Goal: Transaction & Acquisition: Purchase product/service

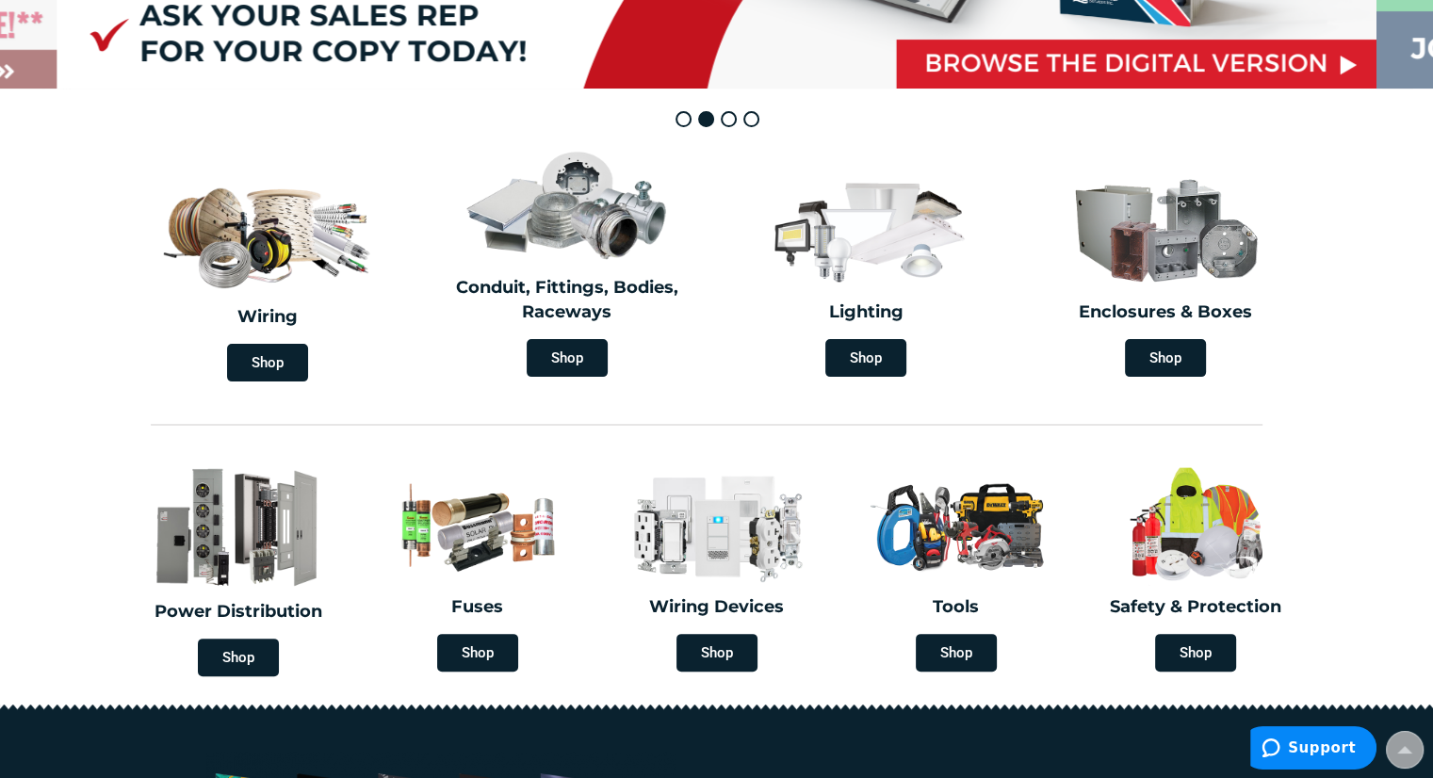
scroll to position [471, 0]
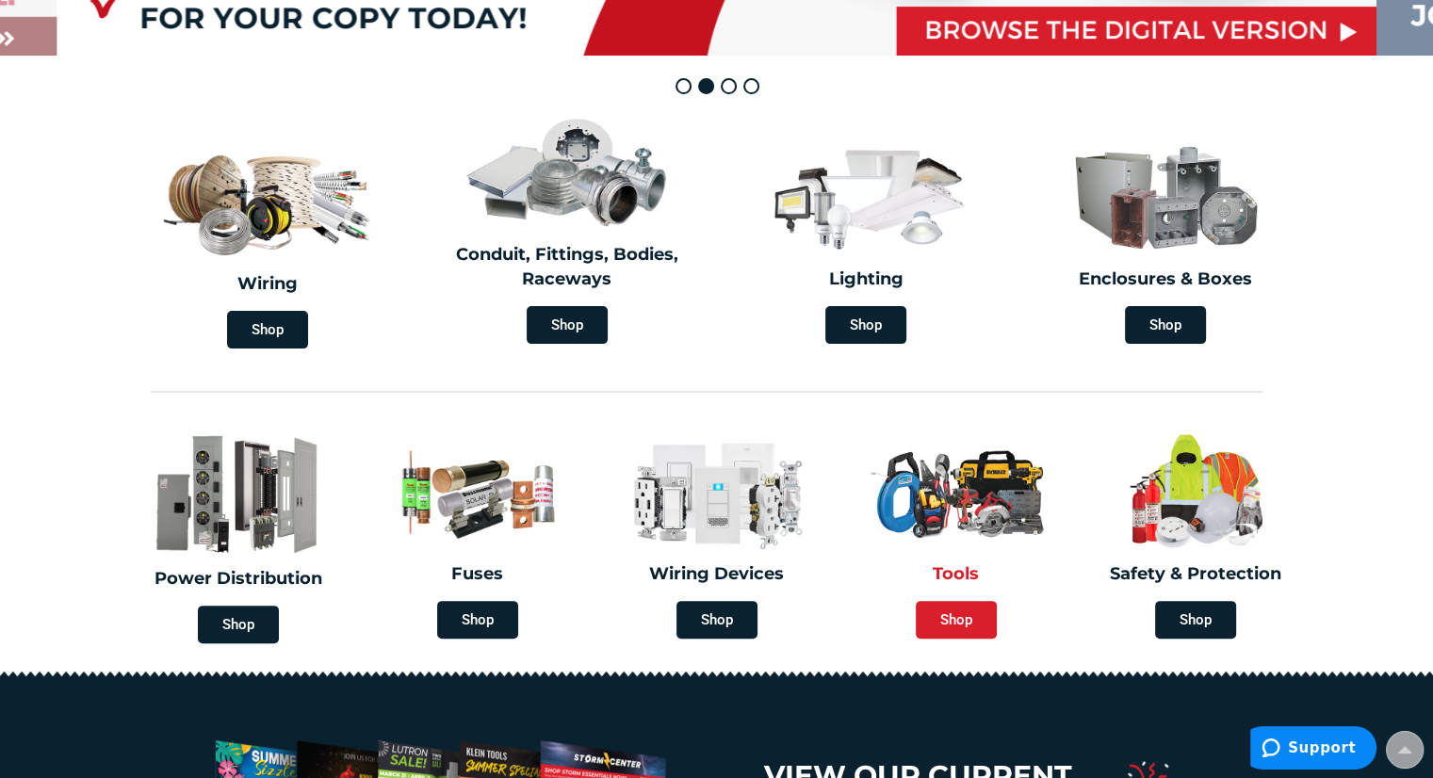
click at [963, 619] on span "Shop" at bounding box center [956, 620] width 81 height 38
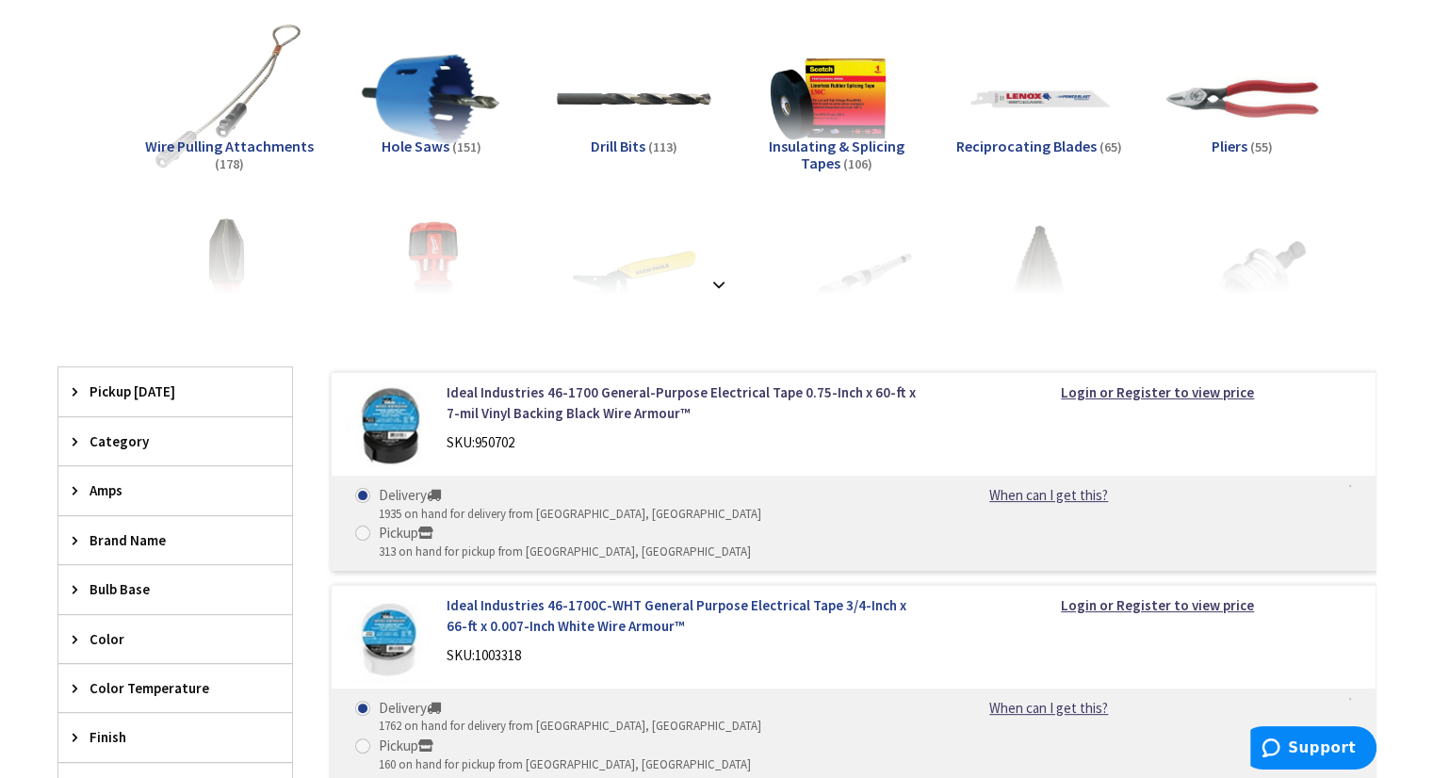
scroll to position [377, 0]
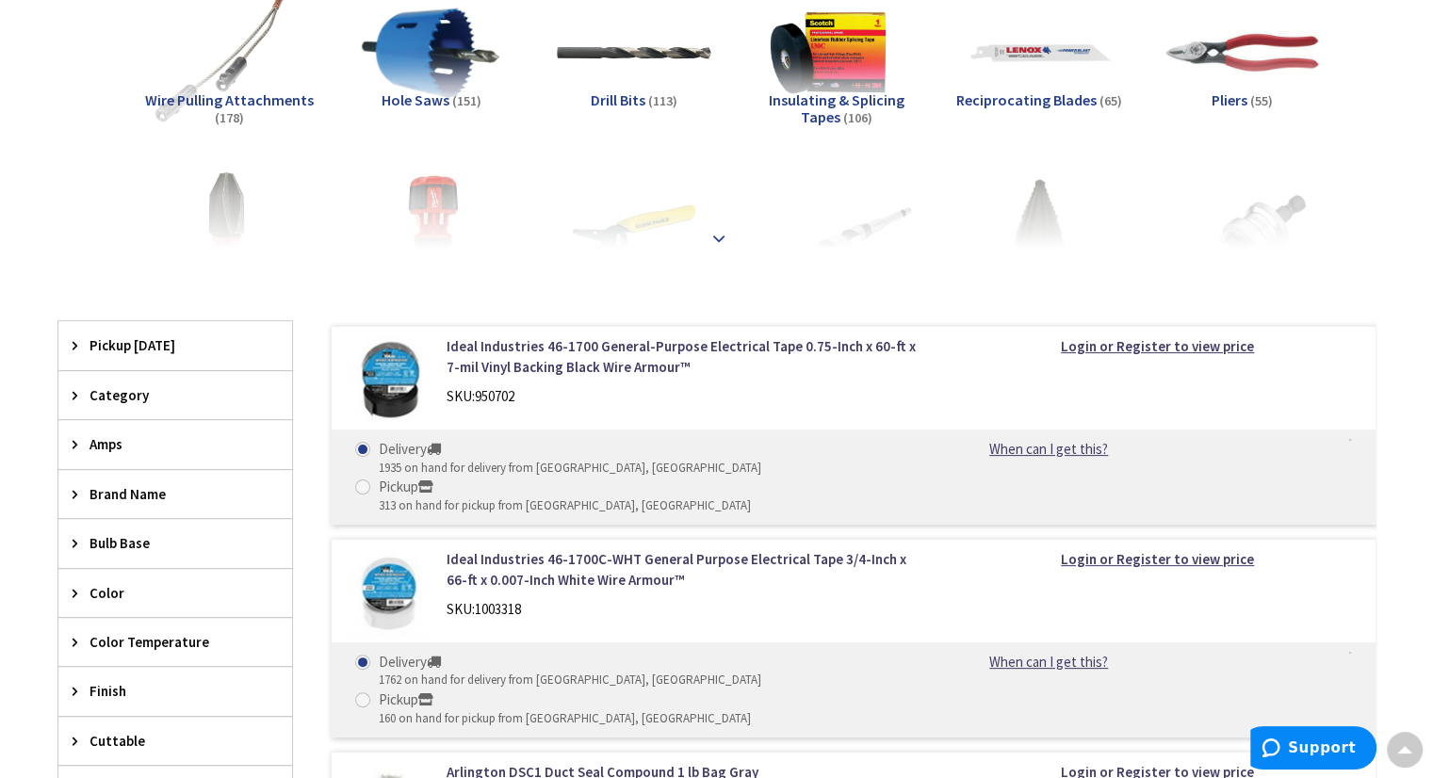
click at [719, 242] on strong at bounding box center [719, 238] width 23 height 21
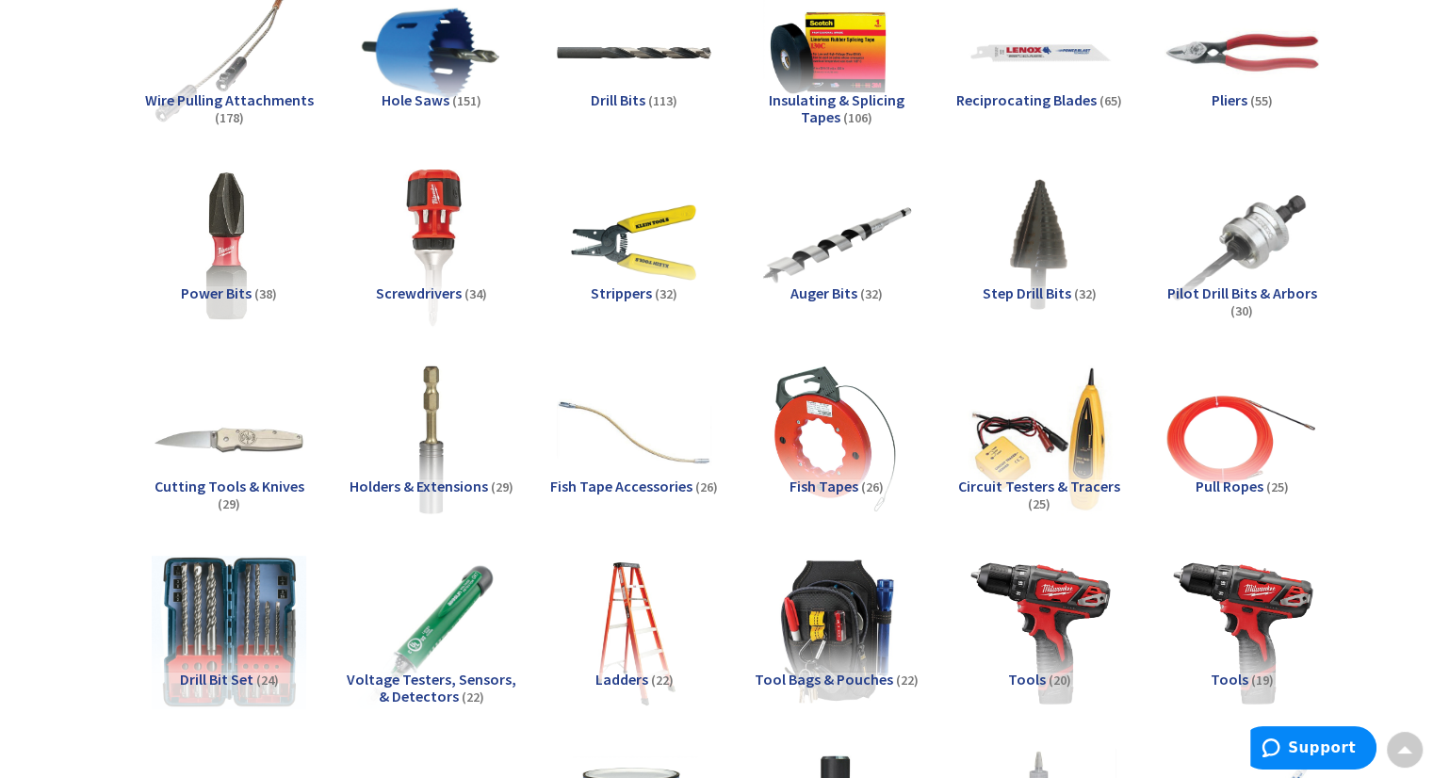
click at [446, 281] on img at bounding box center [431, 245] width 171 height 171
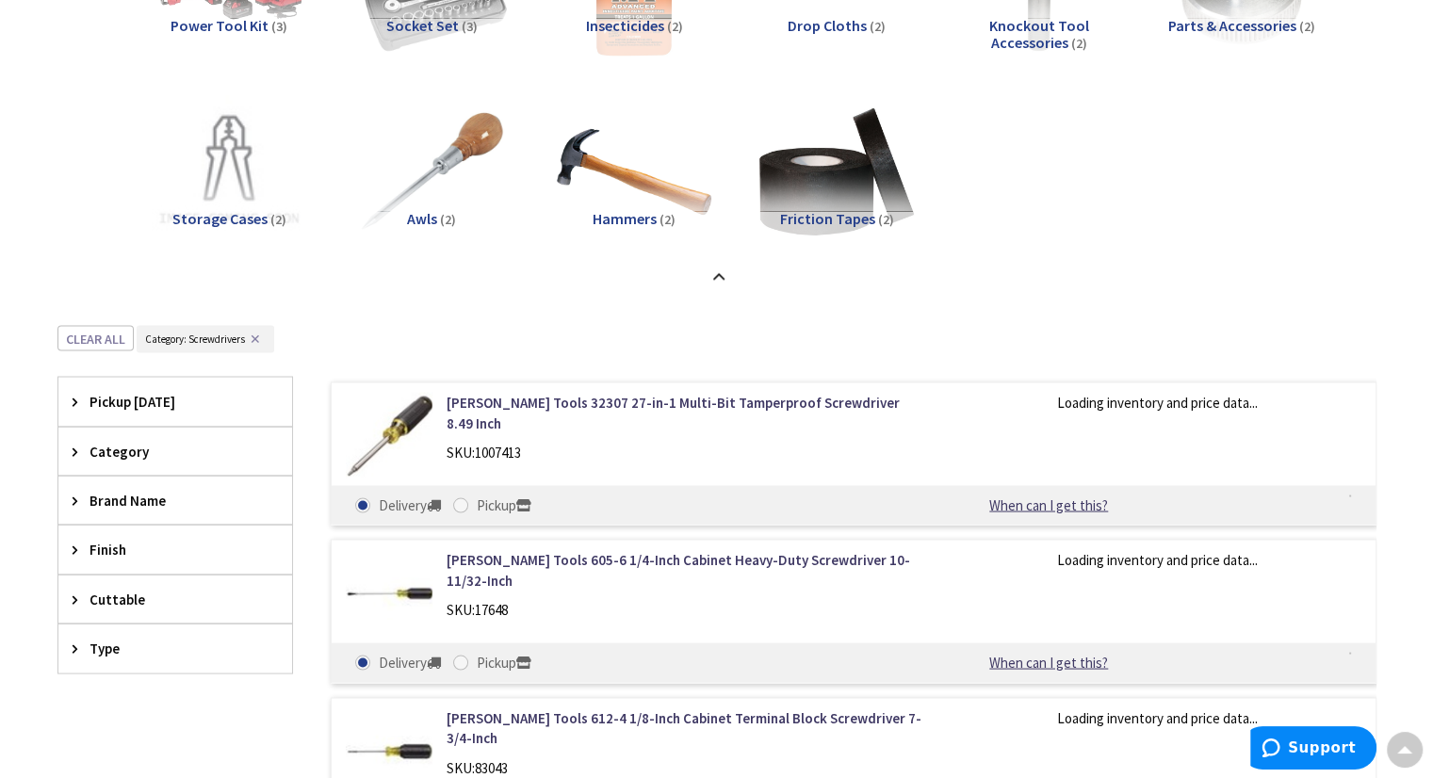
scroll to position [3674, 0]
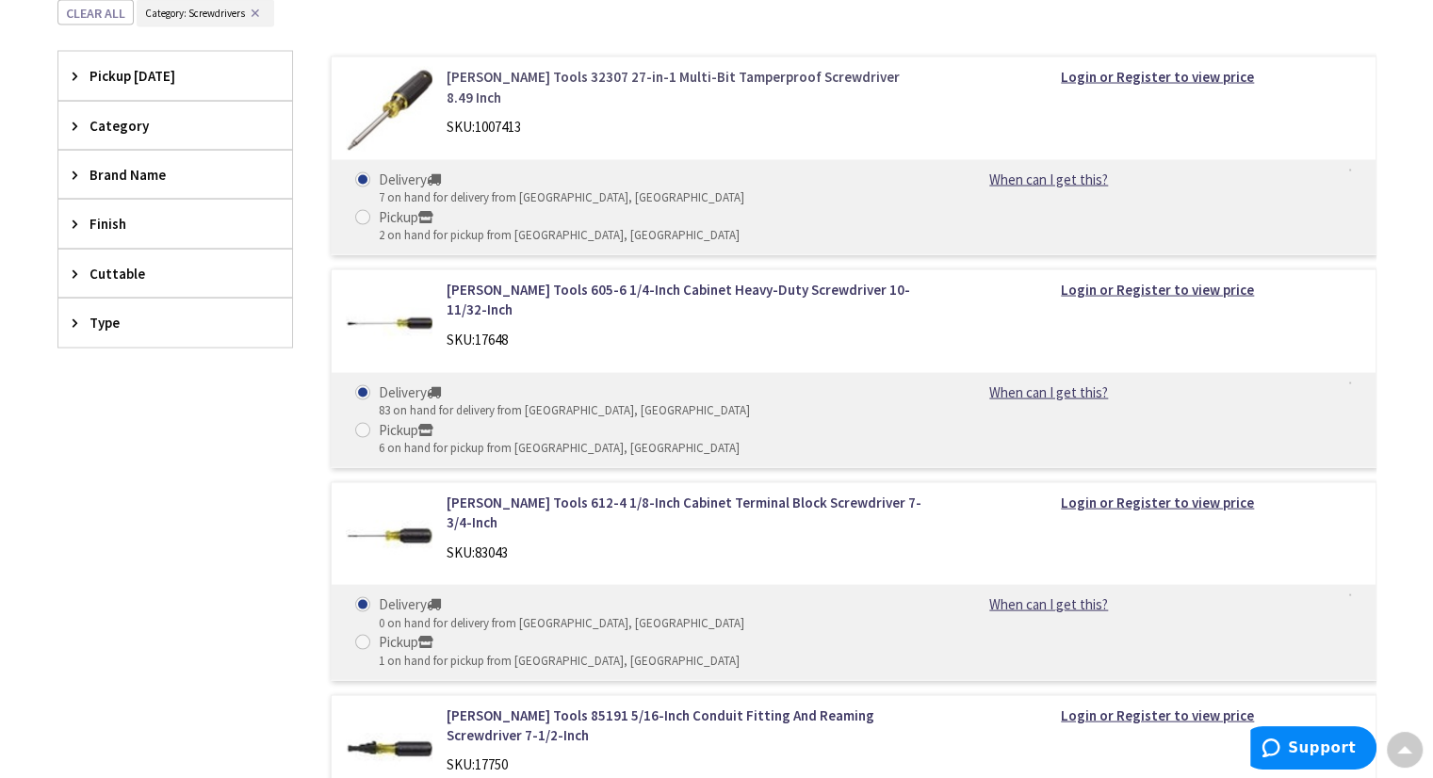
click at [552, 78] on link "Klein Tools 32307 27-in-1 Multi-Bit Tamperproof Screwdriver 8.49 Inch" at bounding box center [687, 87] width 480 height 41
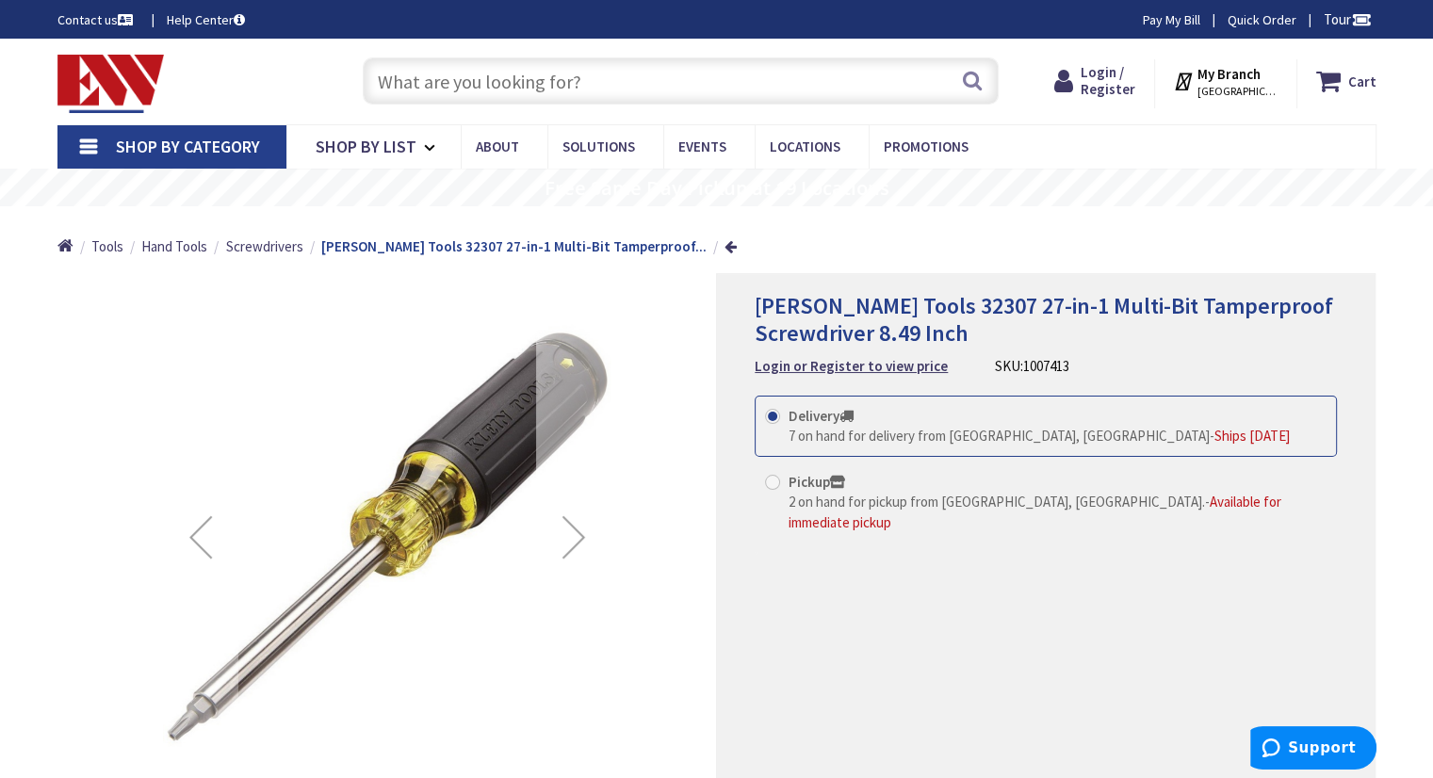
click at [569, 539] on div "Next" at bounding box center [573, 536] width 75 height 75
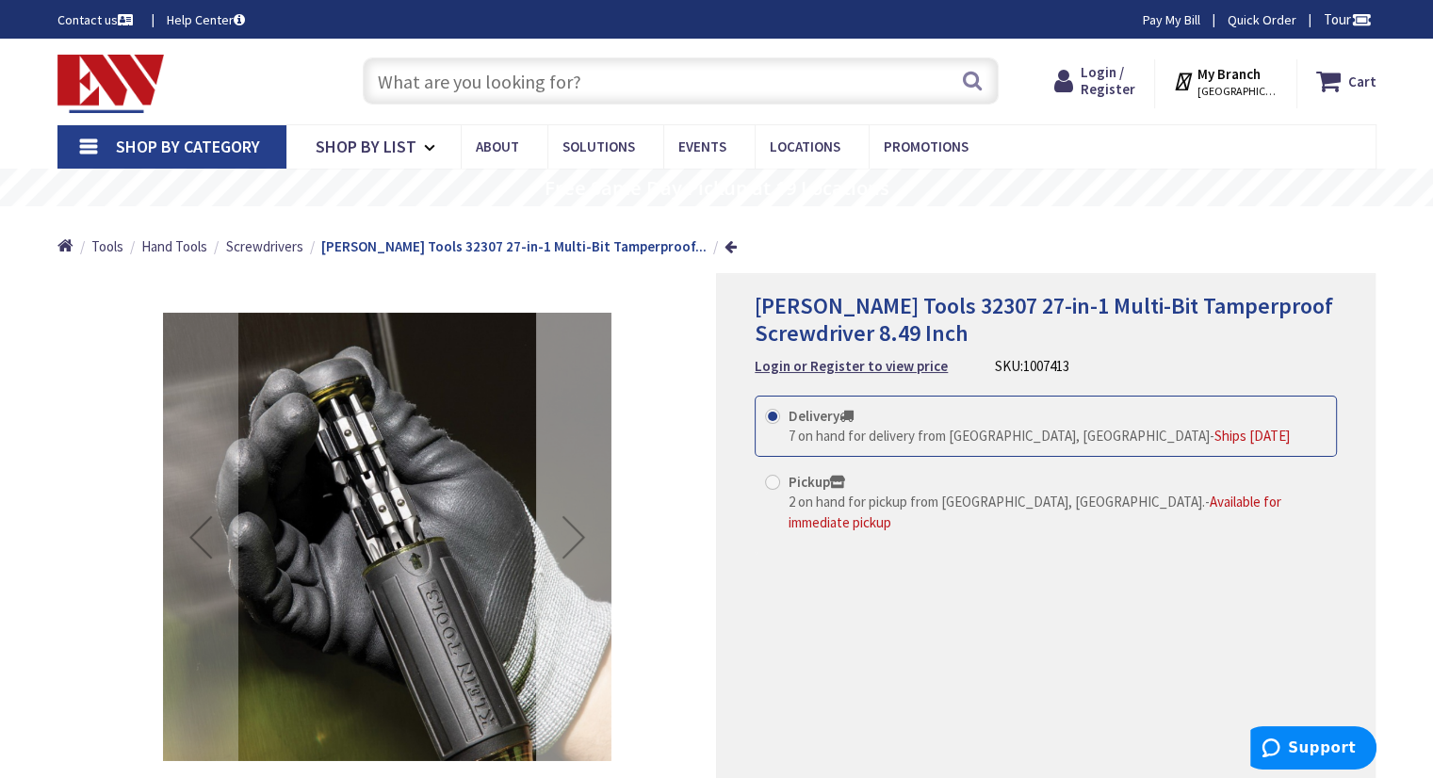
click at [569, 539] on div "Next" at bounding box center [573, 536] width 75 height 75
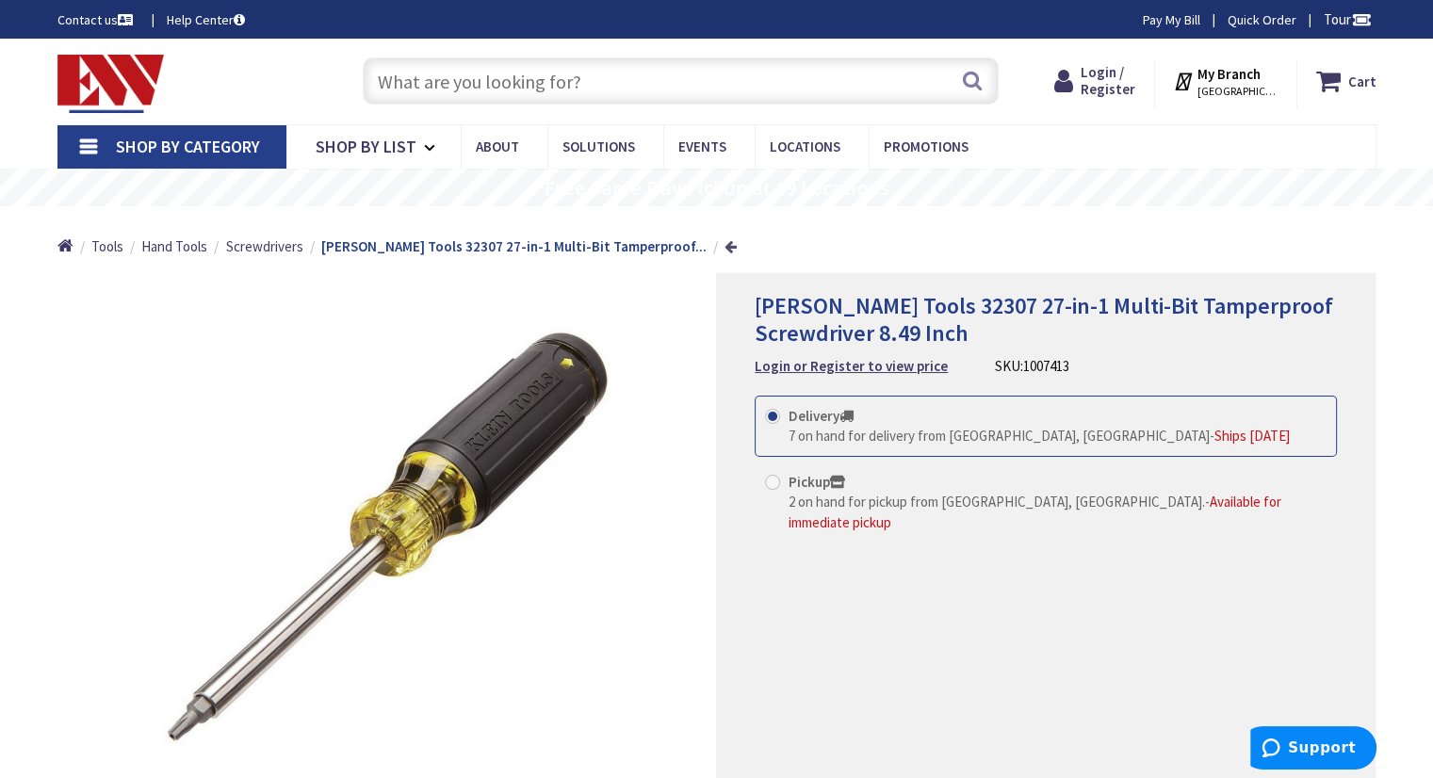
click at [725, 253] on link at bounding box center [731, 246] width 12 height 14
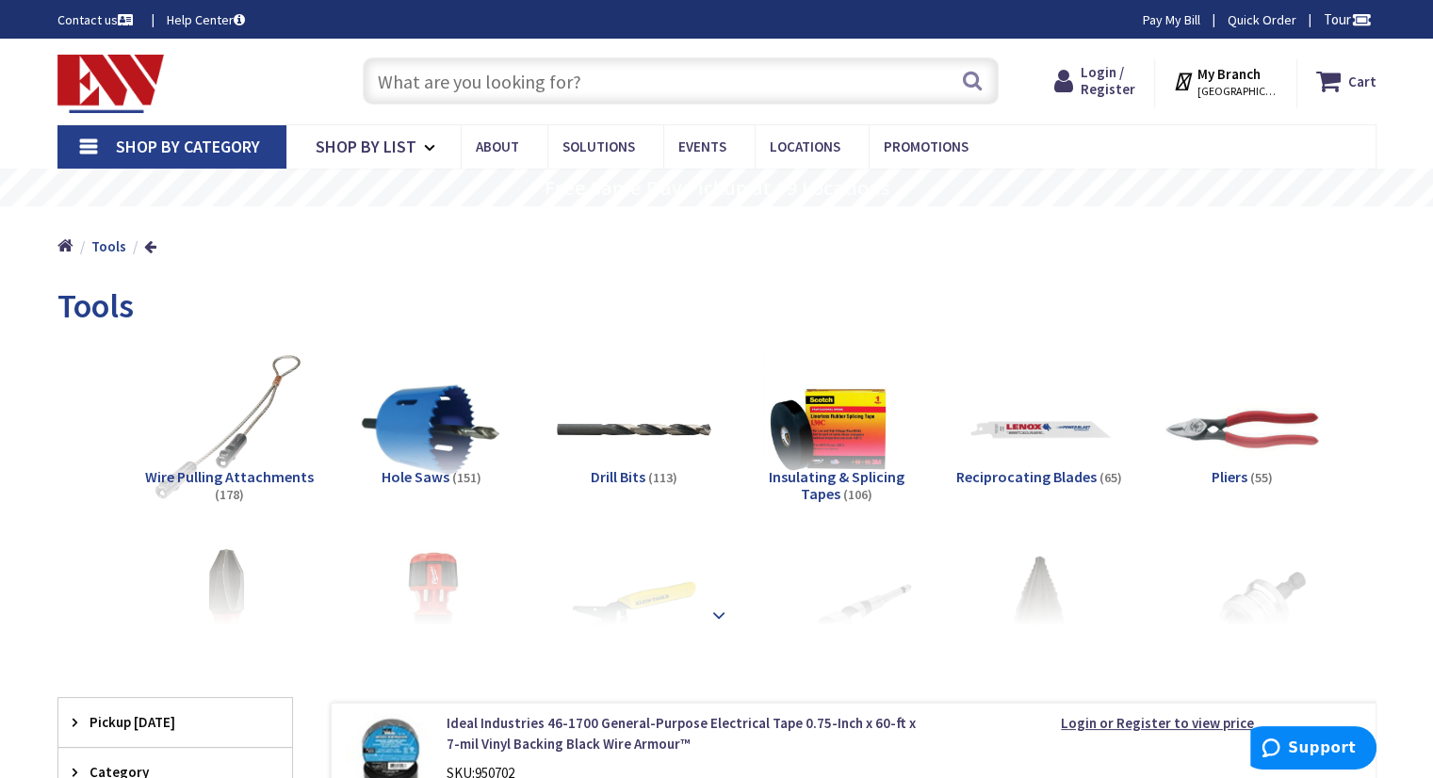
click at [711, 605] on strong at bounding box center [719, 615] width 23 height 21
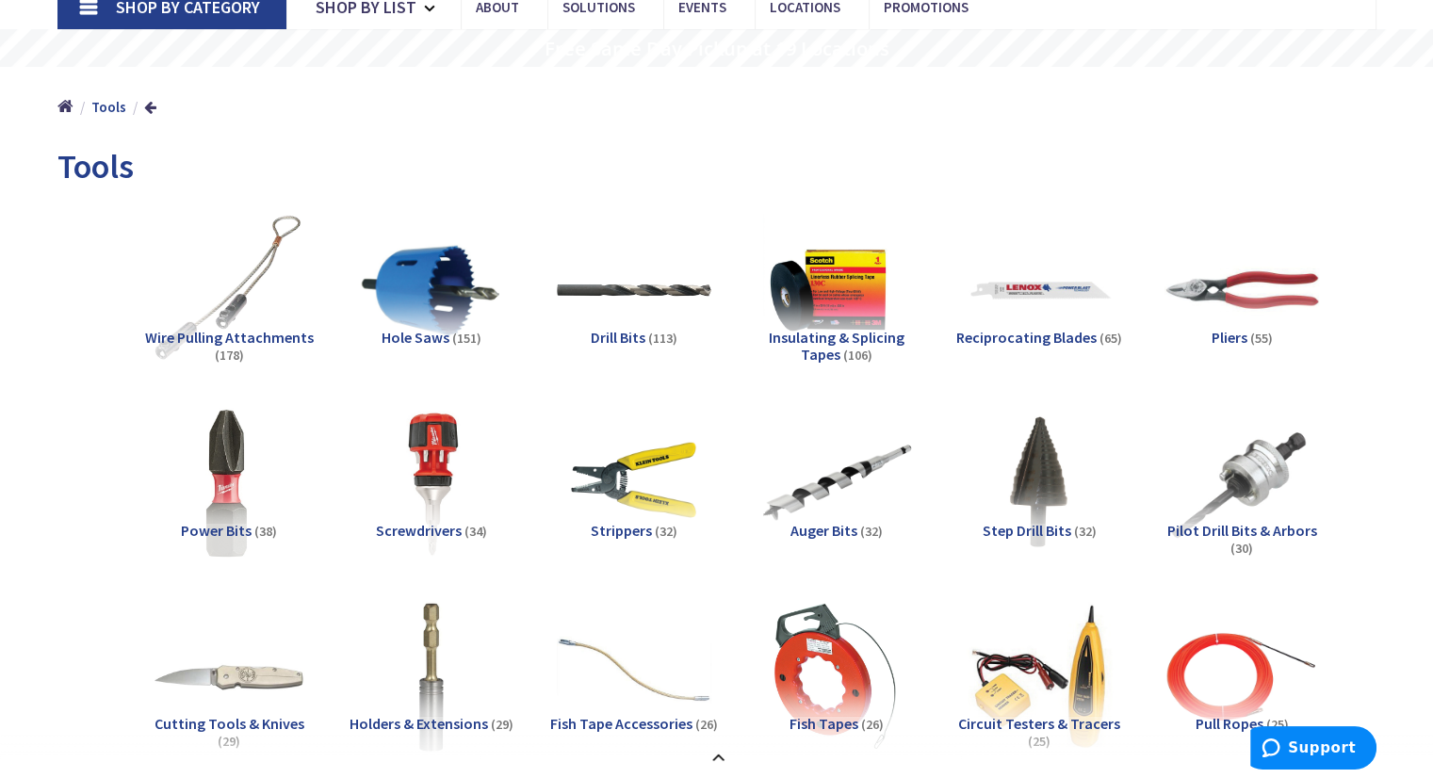
scroll to position [377, 0]
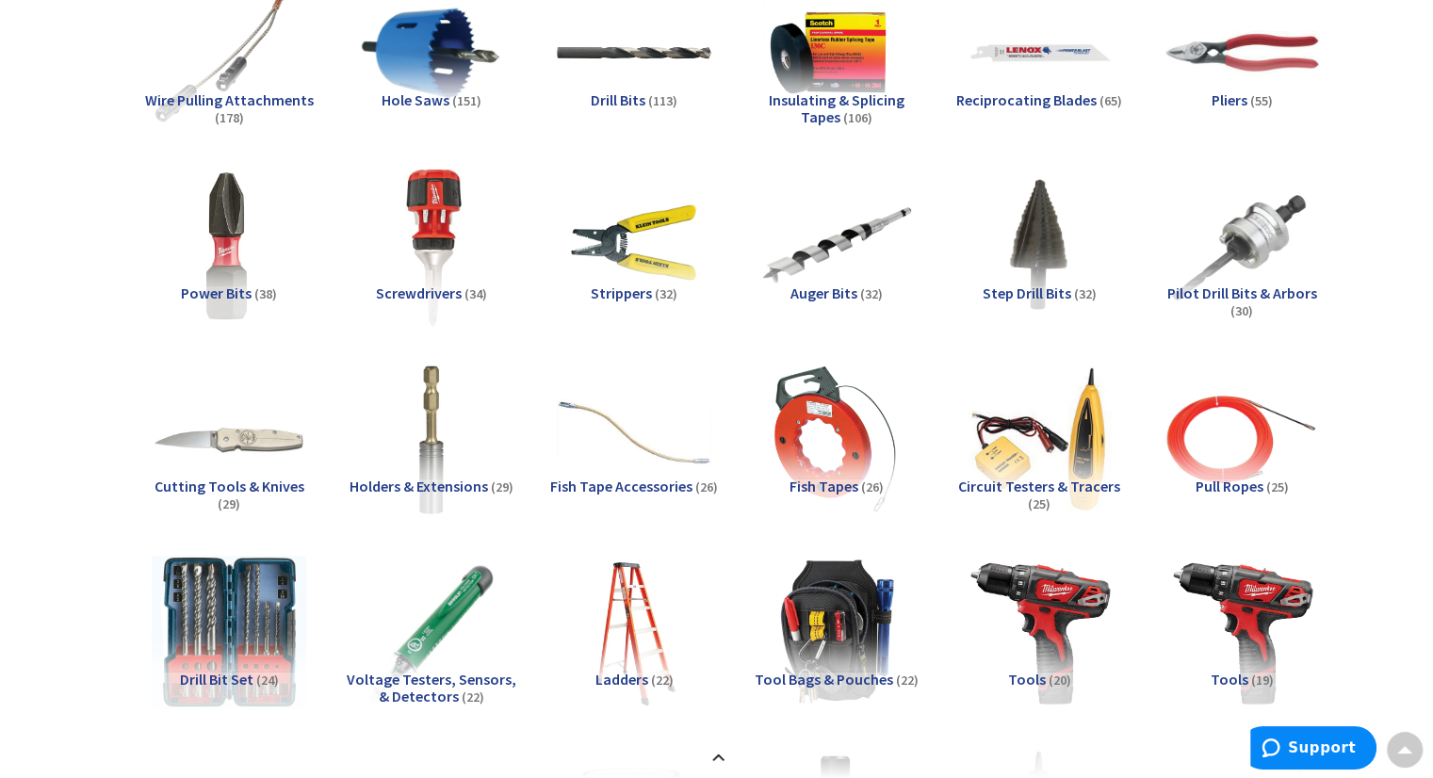
click at [445, 263] on img at bounding box center [431, 245] width 171 height 171
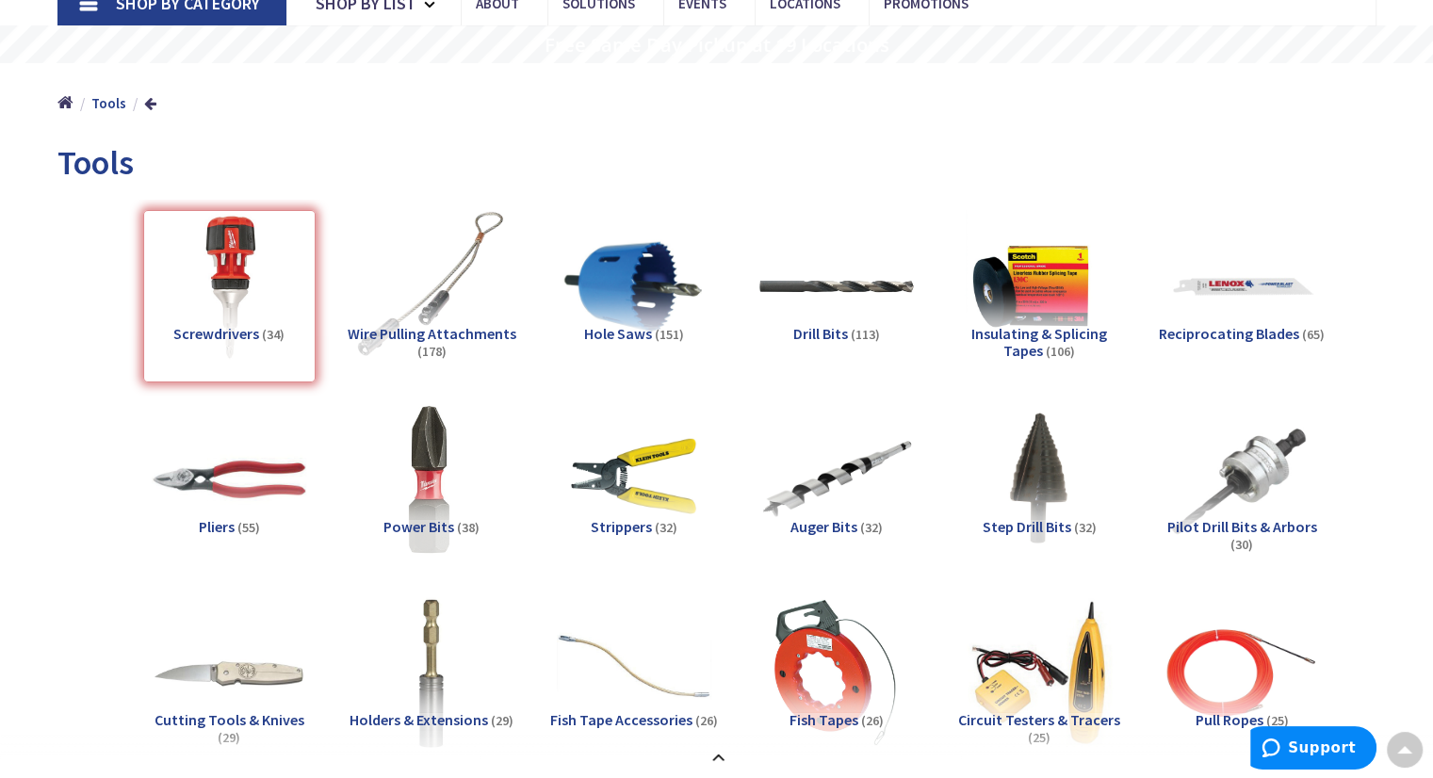
scroll to position [0, 0]
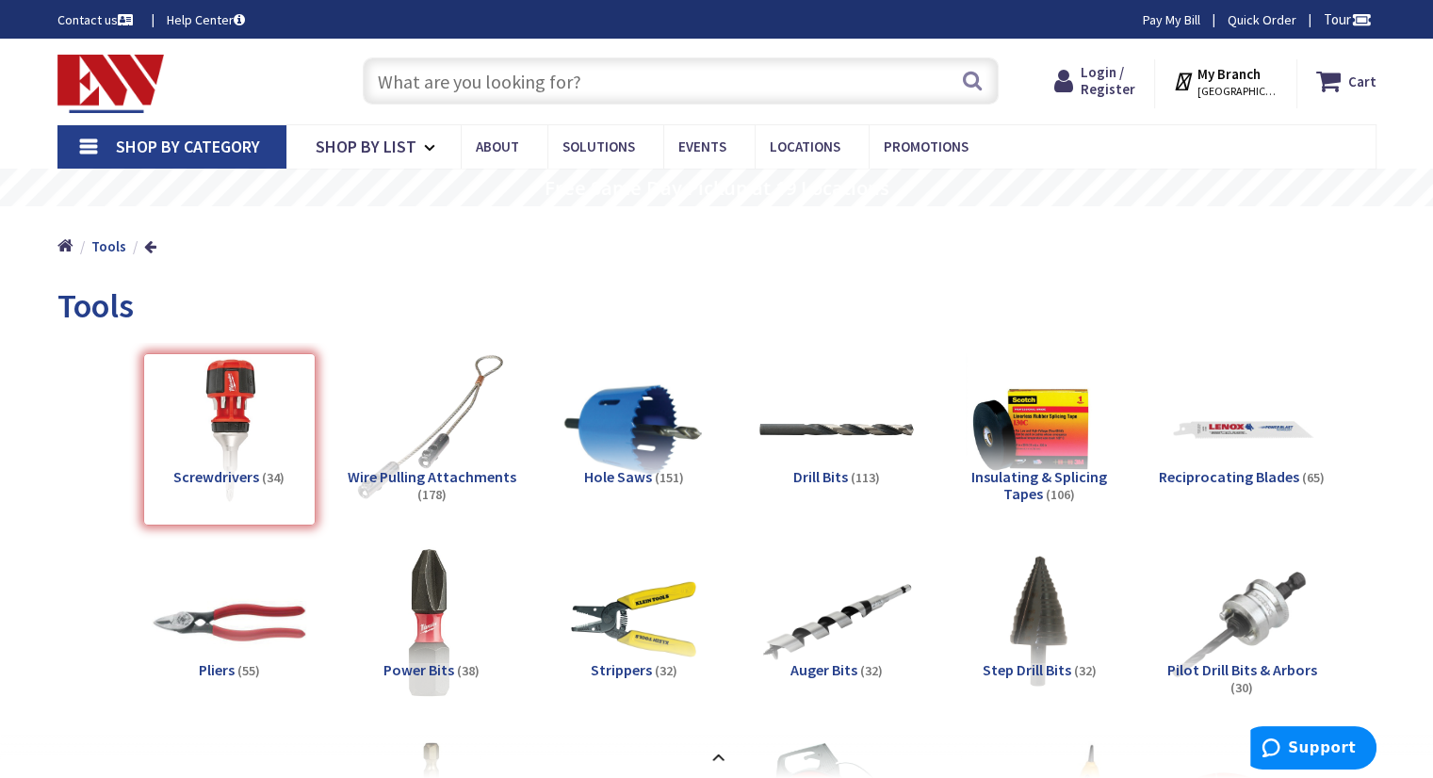
click at [612, 90] on input "text" at bounding box center [681, 80] width 636 height 47
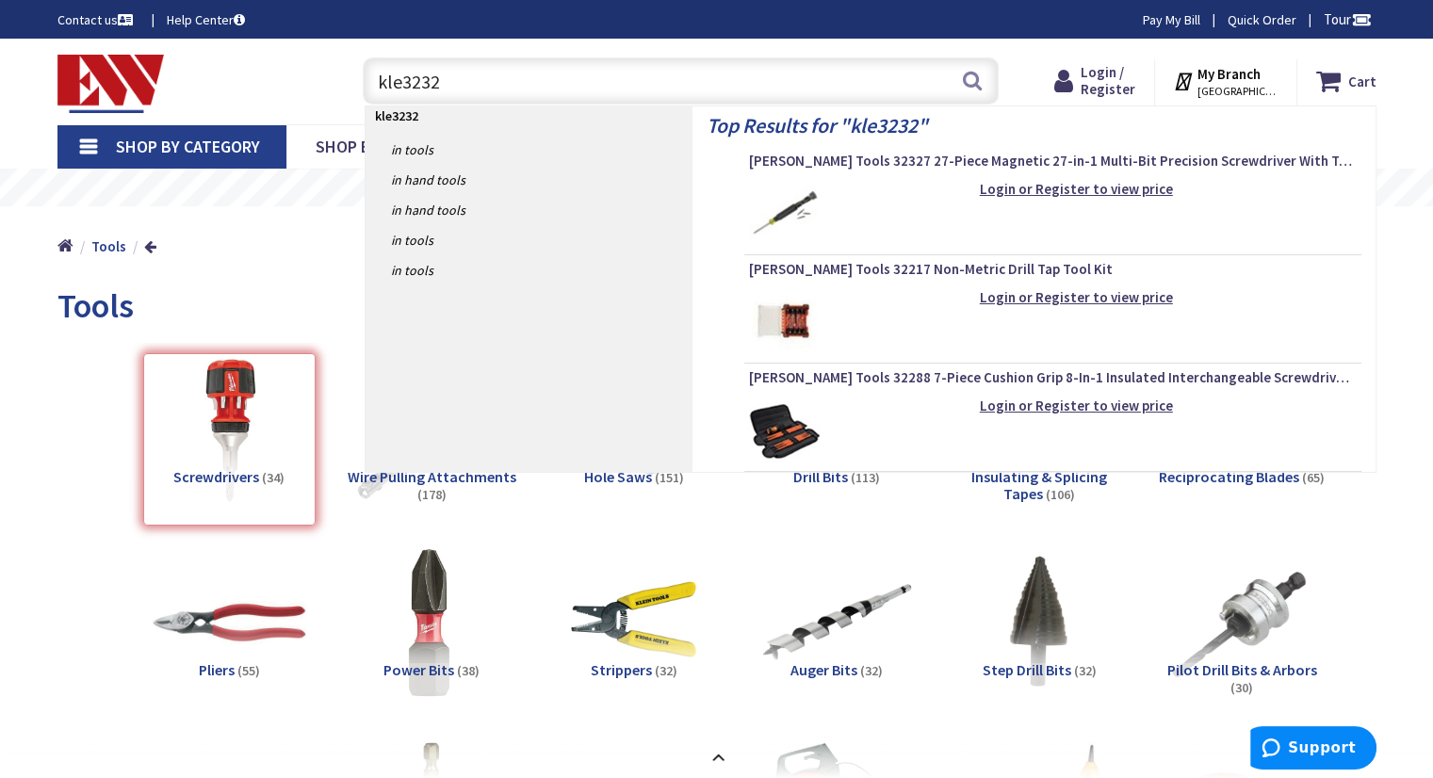
type input "kle32327"
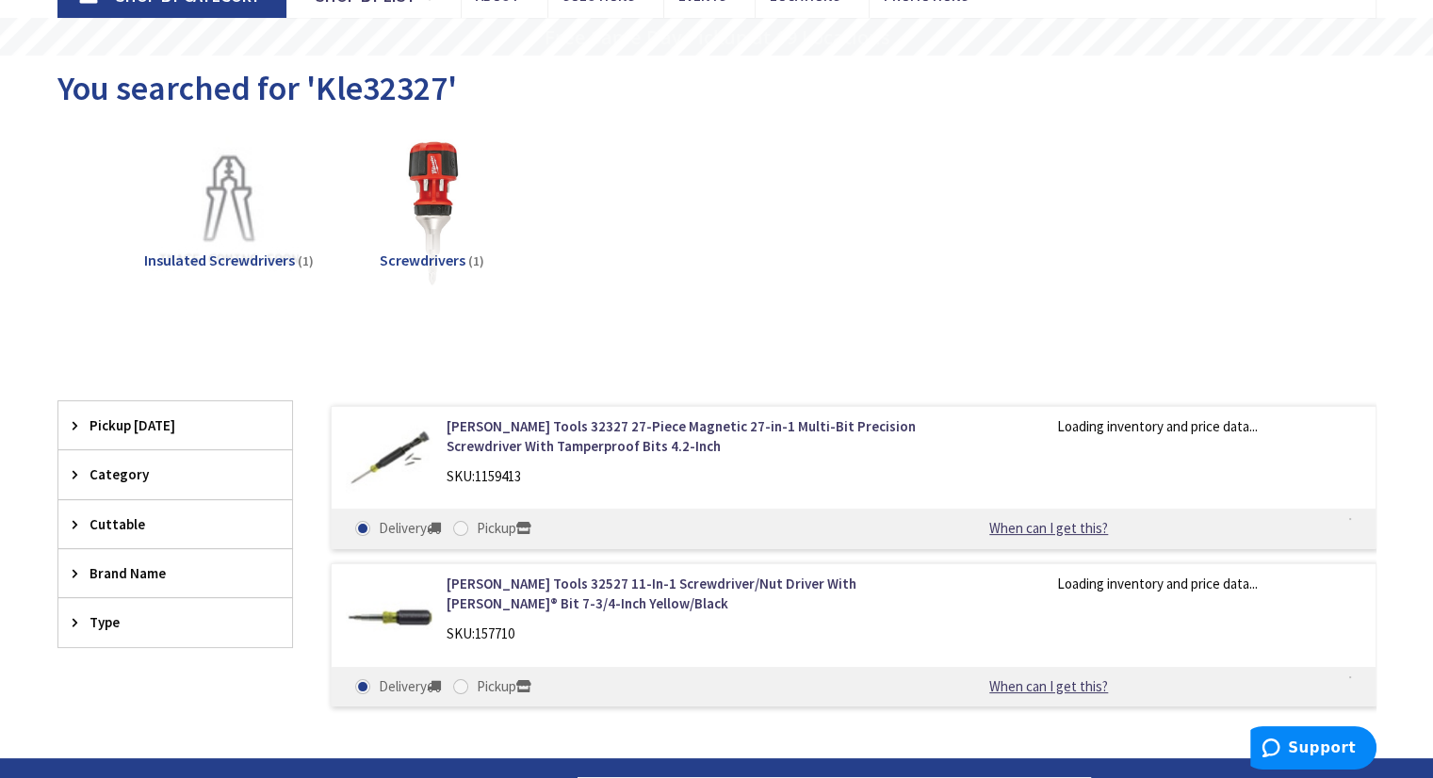
scroll to position [188, 0]
